Goal: Task Accomplishment & Management: Complete application form

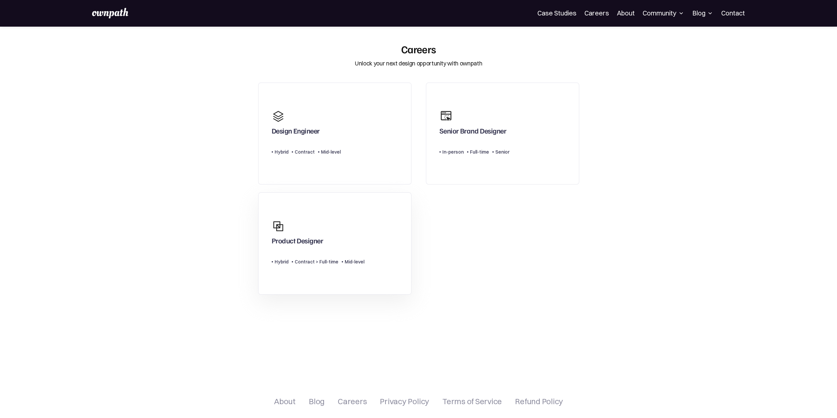
click at [385, 270] on link "Product Designer Type Level Hybrid Contract > Full-time Mid-level" at bounding box center [334, 243] width 153 height 102
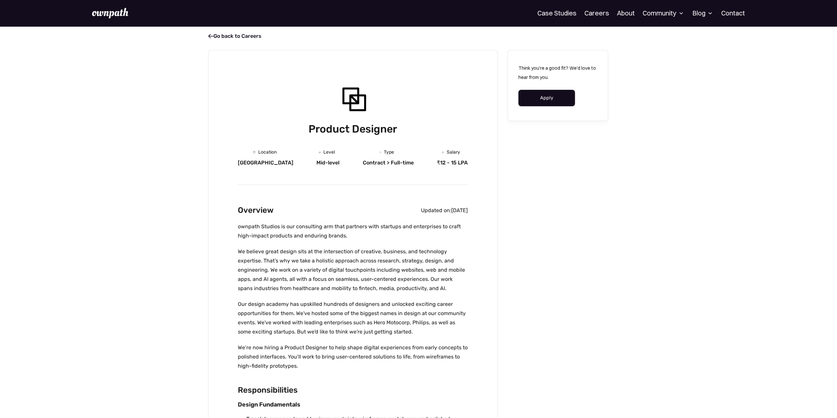
click at [543, 102] on link "Apply" at bounding box center [546, 98] width 57 height 16
